Goal: Check status: Check status

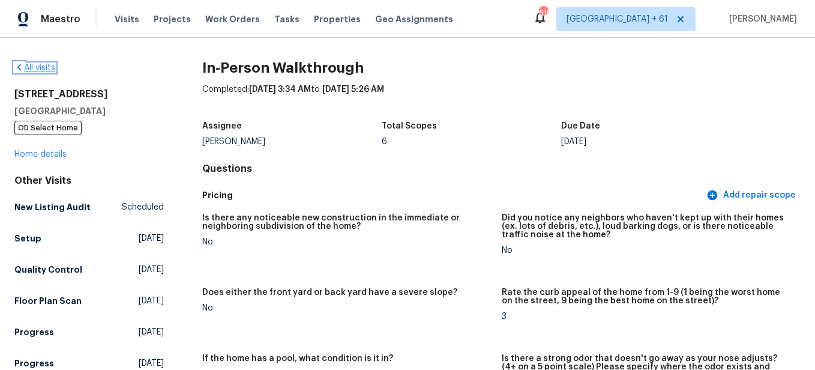
click at [49, 66] on link "All visits" at bounding box center [34, 68] width 41 height 8
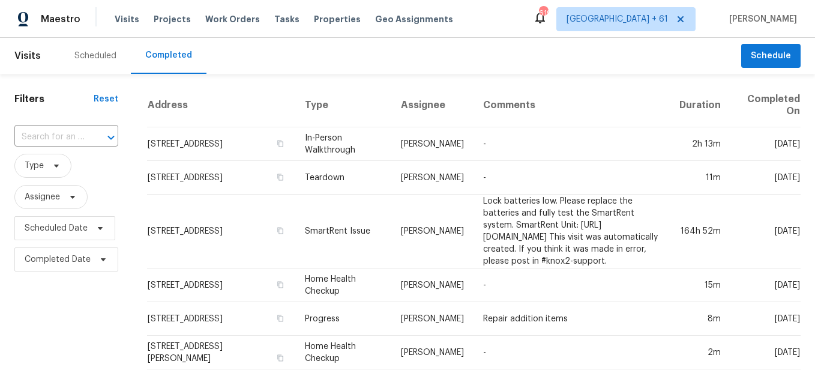
click at [93, 134] on div at bounding box center [102, 137] width 31 height 17
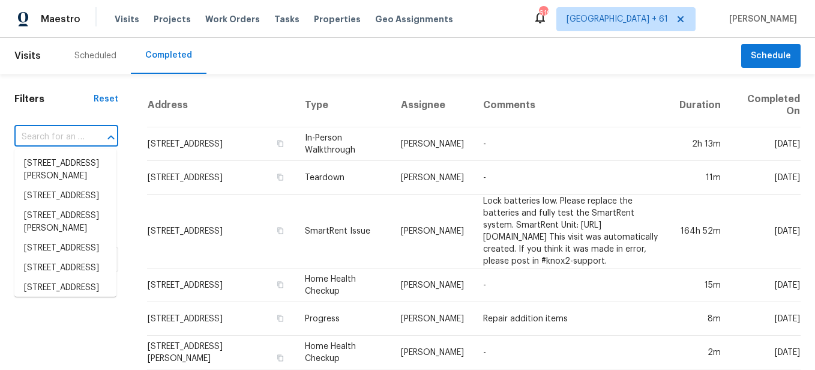
paste input "[STREET_ADDRESS]"
type input "[STREET_ADDRESS]"
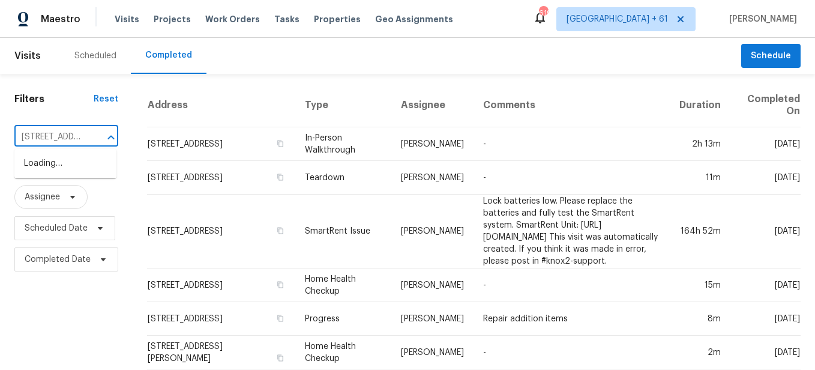
scroll to position [0, 107]
click at [85, 173] on li "[STREET_ADDRESS]" at bounding box center [65, 164] width 102 height 20
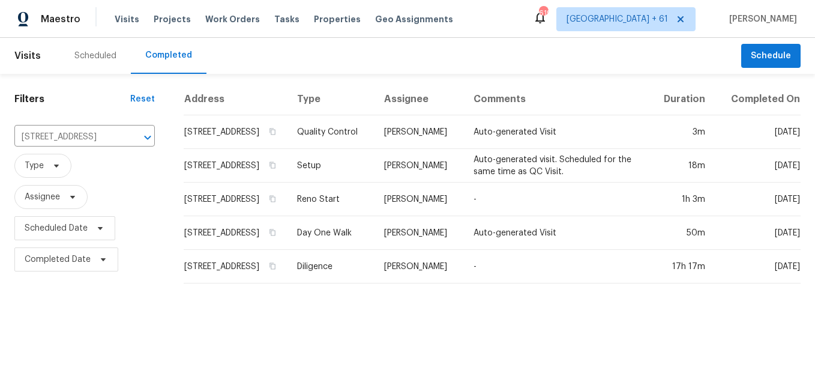
click at [417, 293] on html "Maestro Visits Projects Work Orders Tasks Properties Geo Assignments 619 [GEOGR…" at bounding box center [407, 146] width 815 height 293
click at [126, 141] on icon "Clear" at bounding box center [132, 137] width 12 height 12
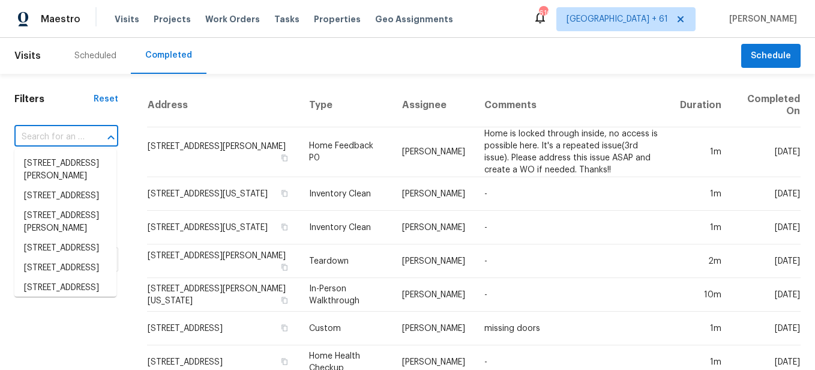
click at [52, 137] on input "text" at bounding box center [49, 137] width 70 height 19
paste input "[STREET_ADDRESS]"
type input "[STREET_ADDRESS]"
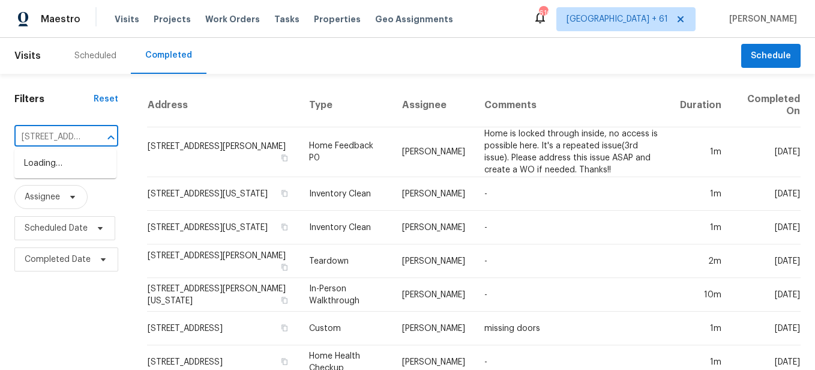
scroll to position [0, 115]
click at [65, 164] on li "[STREET_ADDRESS]" at bounding box center [65, 164] width 102 height 20
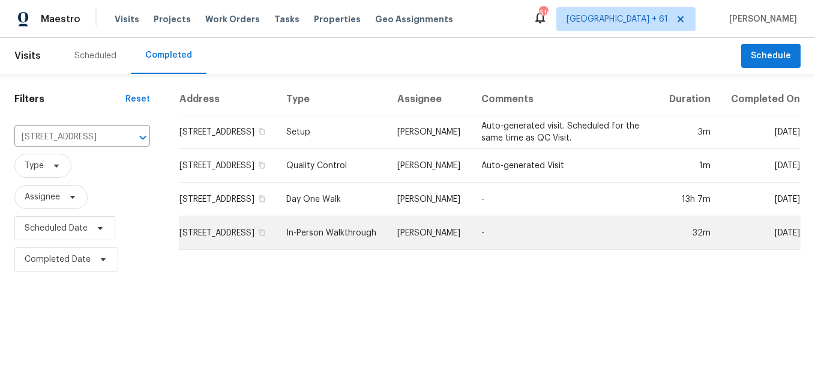
click at [338, 250] on td "In-Person Walkthrough" at bounding box center [332, 233] width 111 height 34
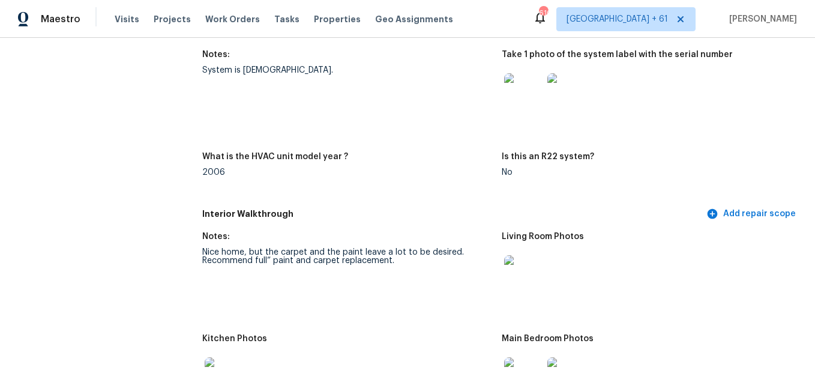
scroll to position [1201, 0]
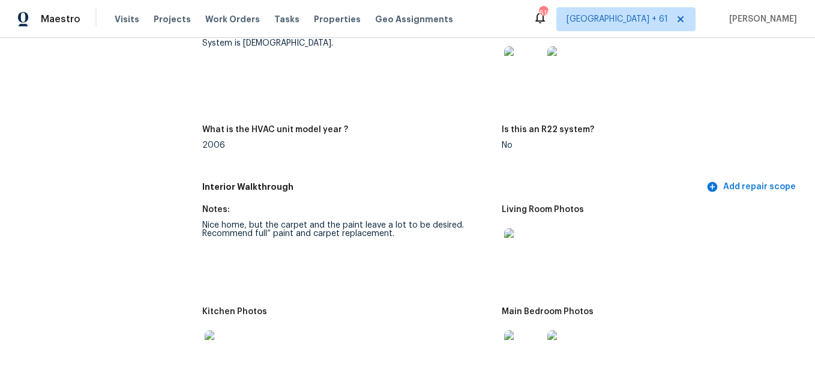
click at [529, 246] on img at bounding box center [523, 247] width 38 height 38
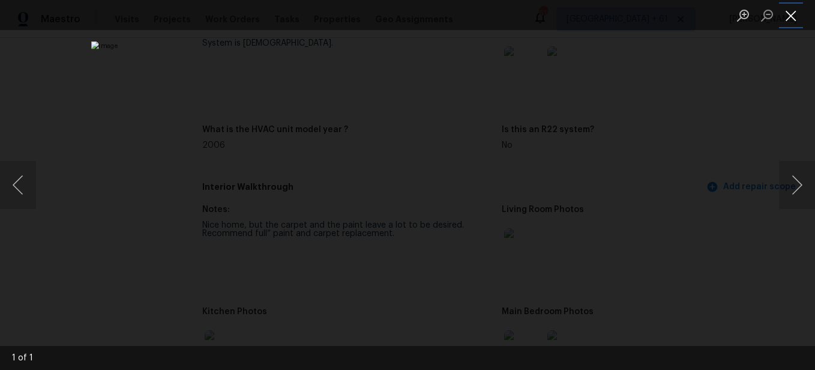
click at [793, 22] on button "Close lightbox" at bounding box center [791, 15] width 24 height 21
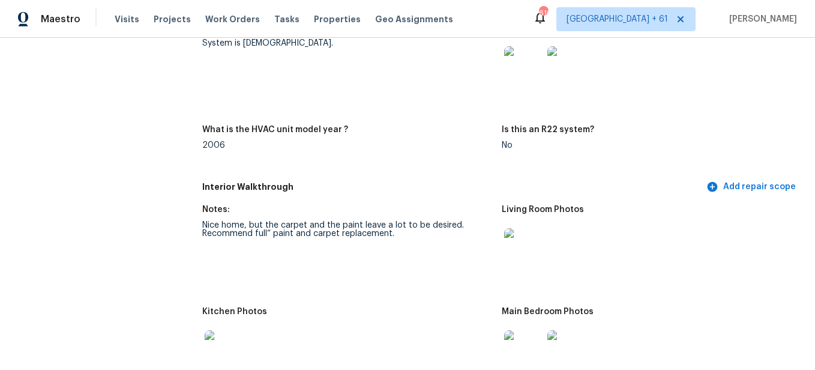
click at [529, 241] on img at bounding box center [523, 247] width 38 height 38
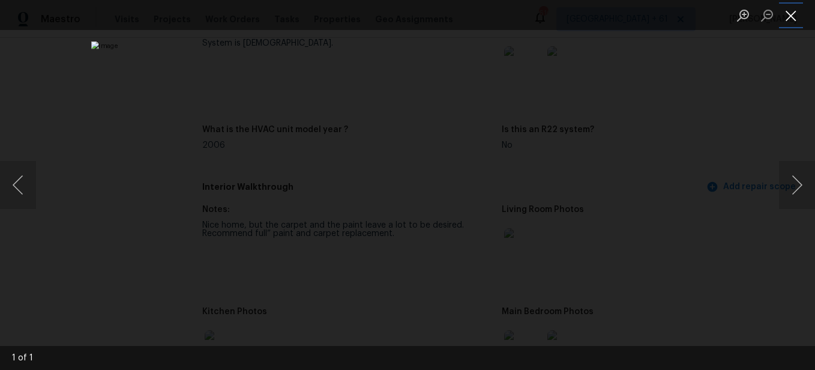
click at [782, 15] on button "Close lightbox" at bounding box center [791, 15] width 24 height 21
